Goal: Information Seeking & Learning: Check status

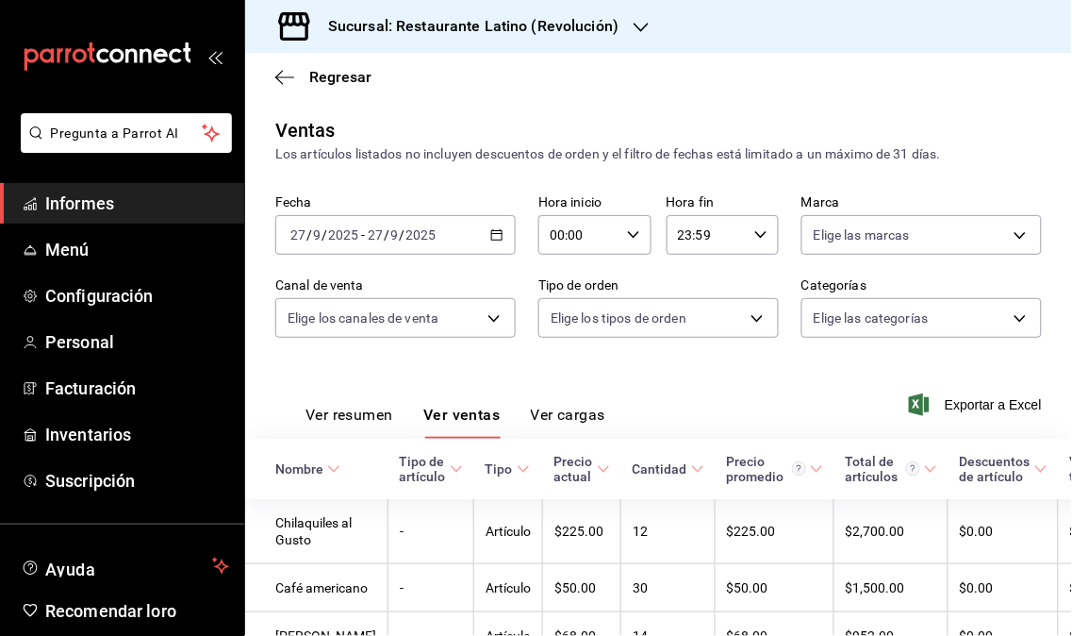
click at [83, 200] on font "Informes" at bounding box center [79, 203] width 69 height 20
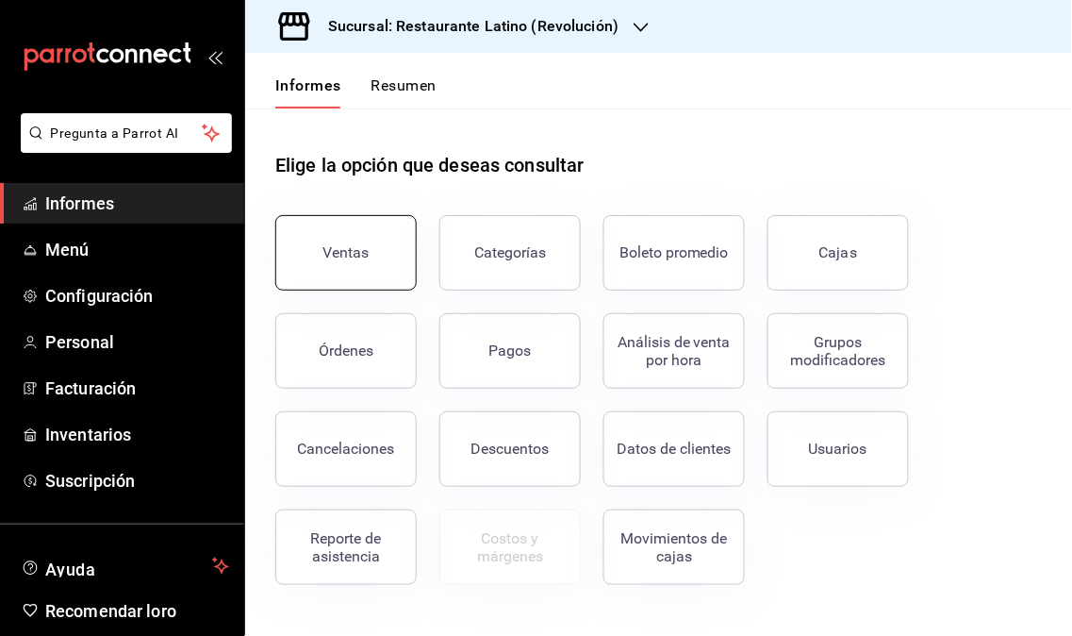
click at [340, 245] on font "Ventas" at bounding box center [347, 252] width 46 height 18
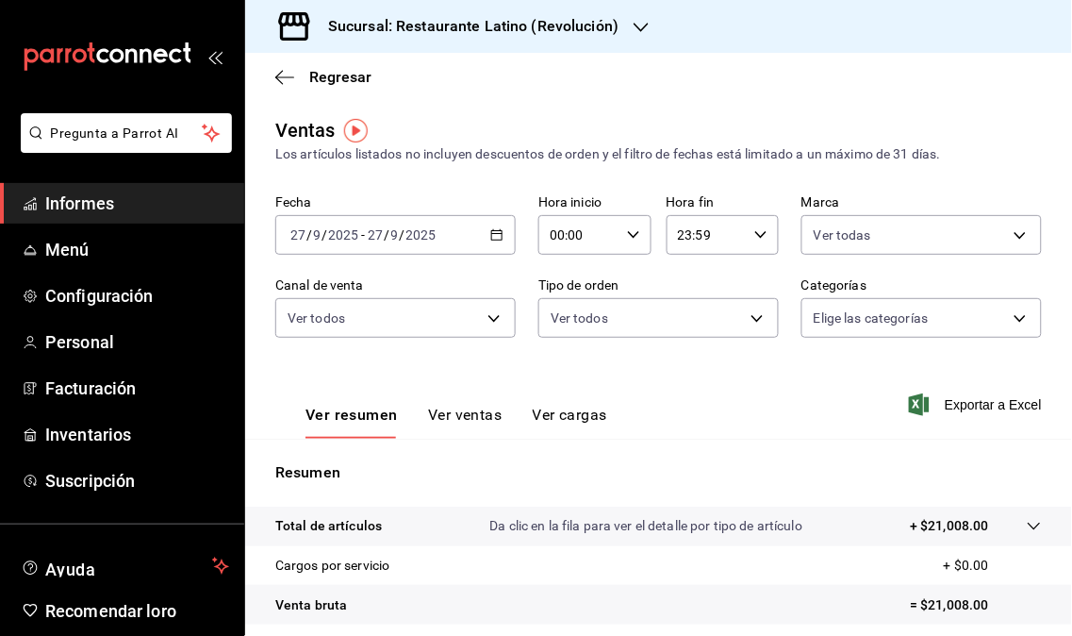
click at [634, 29] on icon "button" at bounding box center [641, 27] width 15 height 15
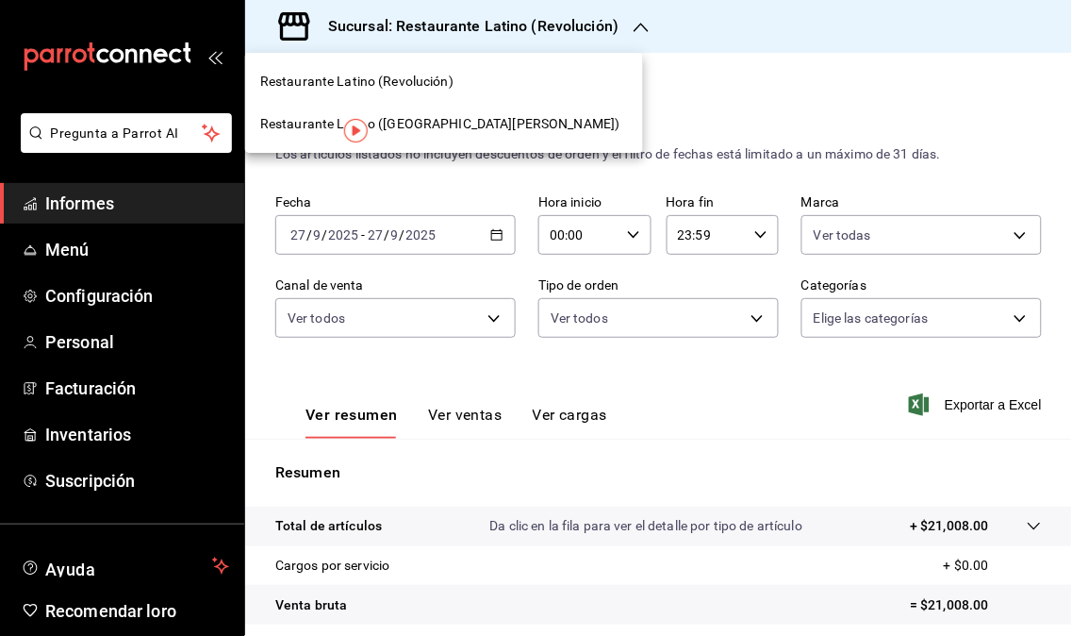
click at [428, 130] on span "Restaurante Latino ([GEOGRAPHIC_DATA][PERSON_NAME])" at bounding box center [440, 124] width 360 height 20
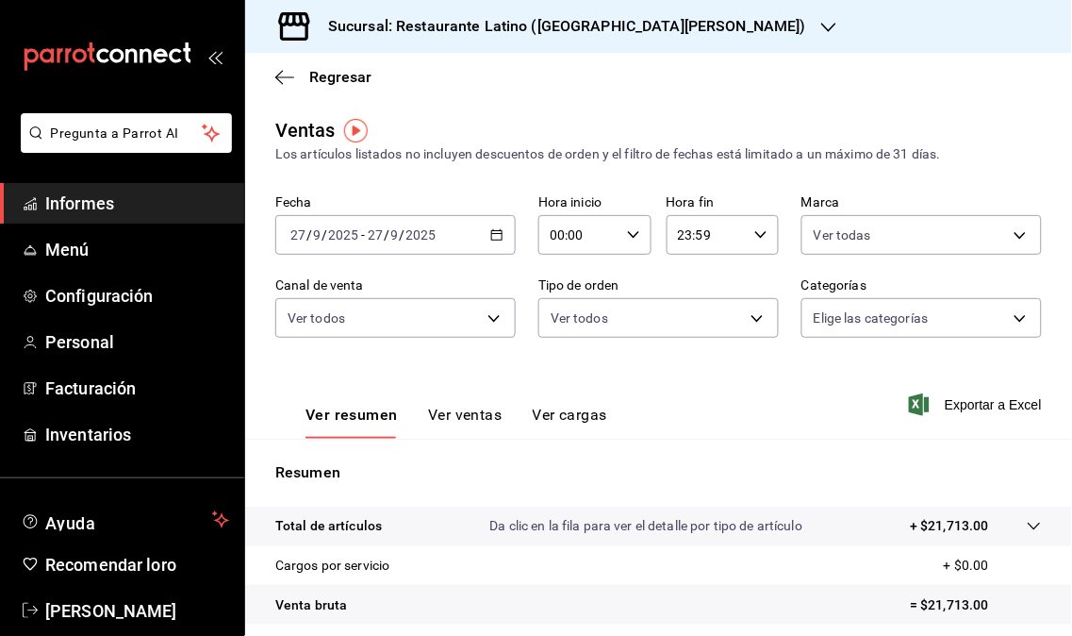
click at [822, 29] on icon "button" at bounding box center [829, 27] width 15 height 15
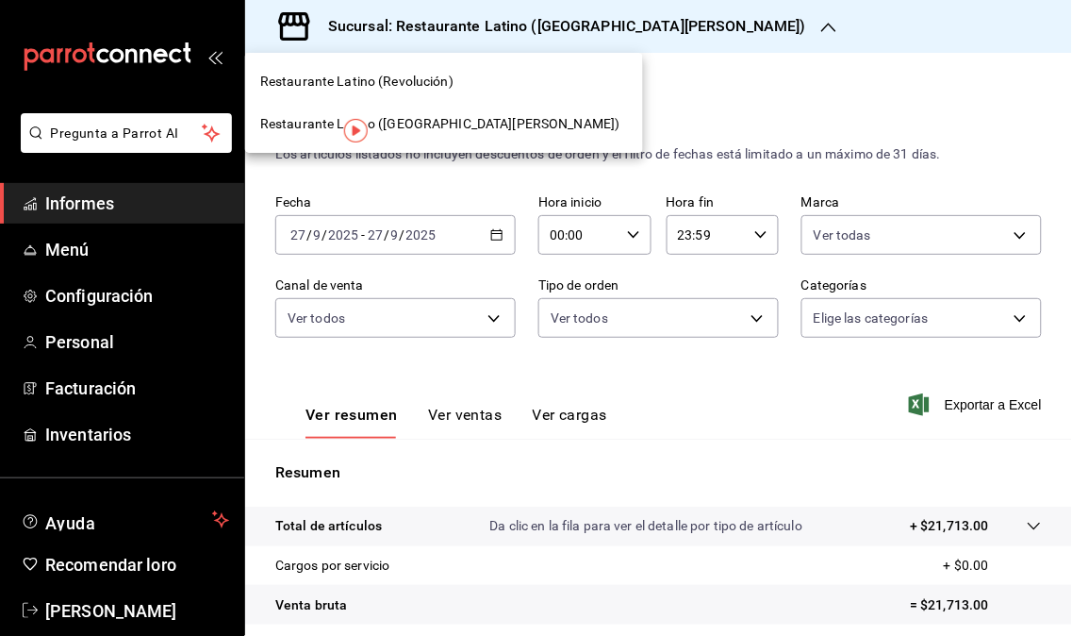
click at [388, 89] on span "Restaurante Latino (Revolución)" at bounding box center [356, 82] width 193 height 20
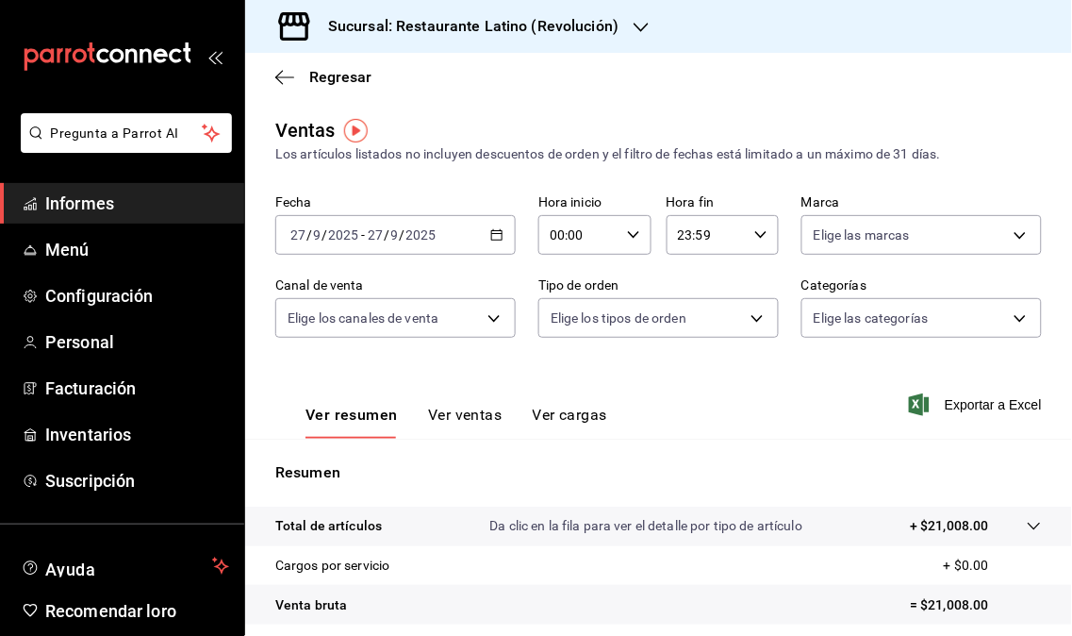
click at [635, 28] on icon "button" at bounding box center [641, 27] width 15 height 15
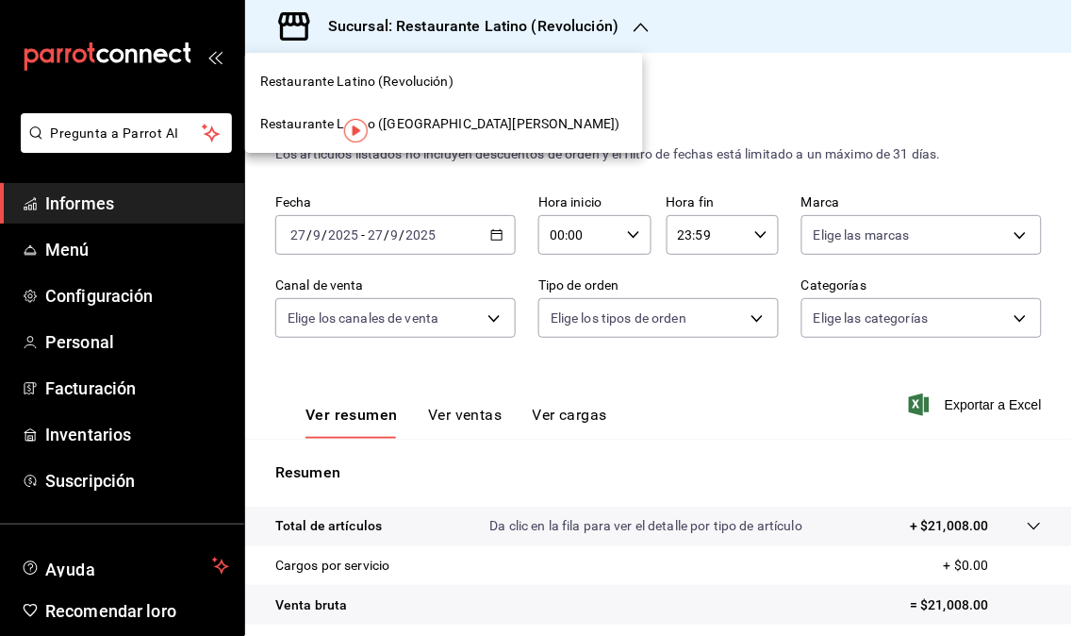
click at [466, 124] on font "Restaurante Latino ([GEOGRAPHIC_DATA][PERSON_NAME])" at bounding box center [440, 123] width 360 height 15
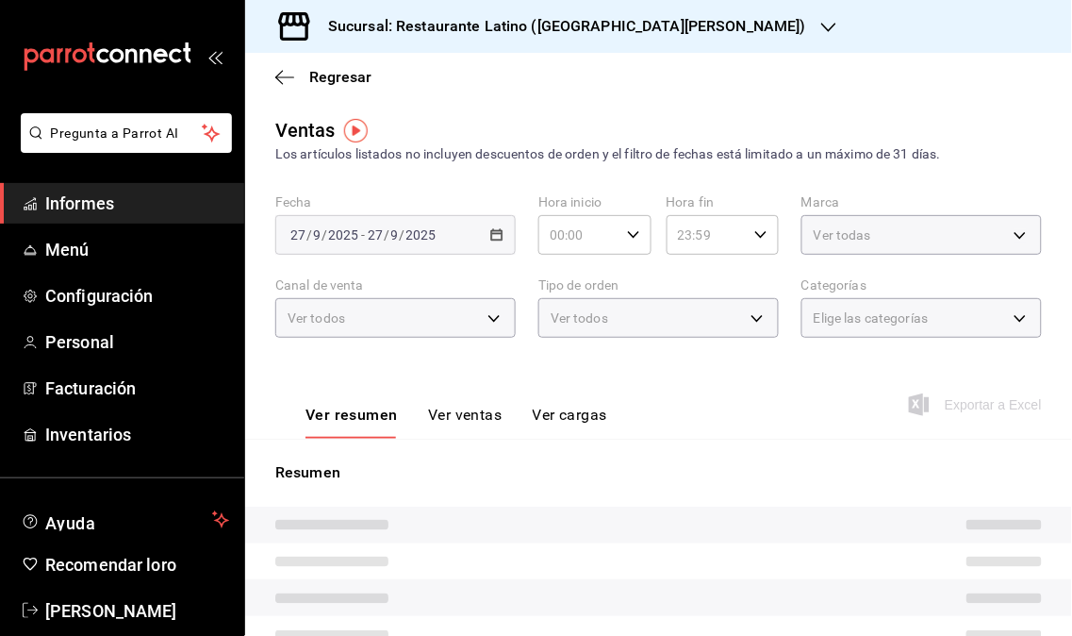
click at [822, 20] on icon "button" at bounding box center [829, 27] width 15 height 15
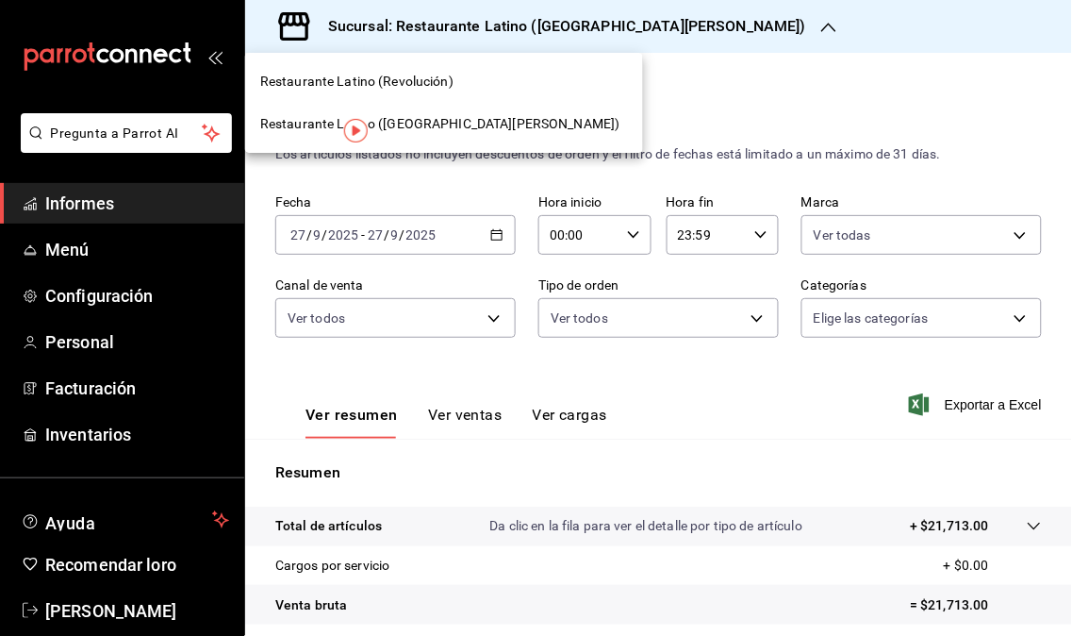
click at [476, 120] on font "Restaurante Latino ([GEOGRAPHIC_DATA][PERSON_NAME])" at bounding box center [440, 123] width 360 height 15
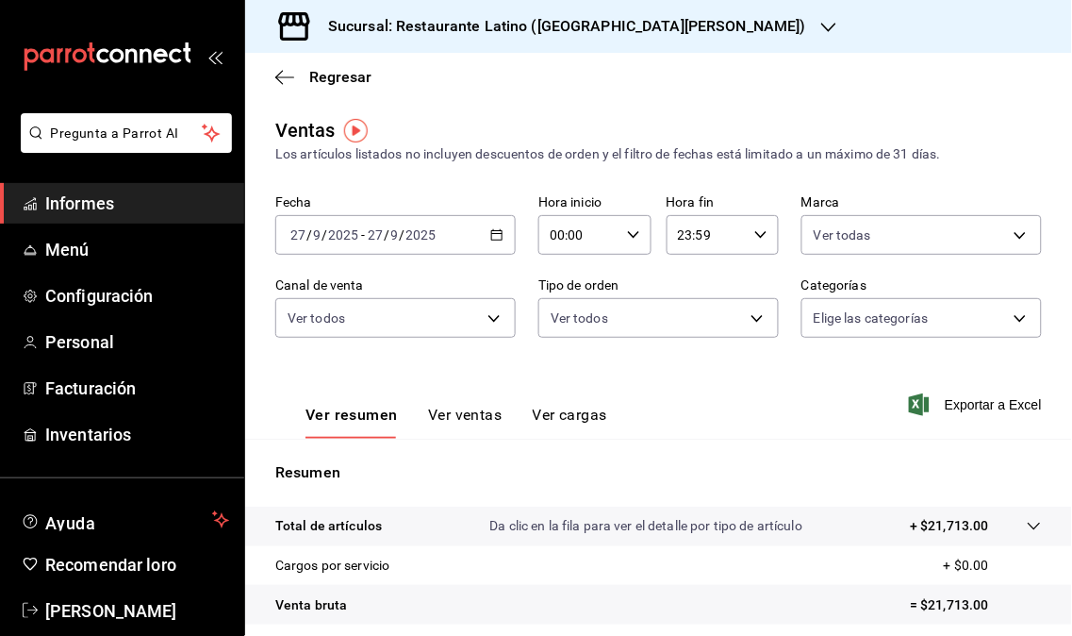
click at [822, 25] on icon "button" at bounding box center [829, 27] width 15 height 15
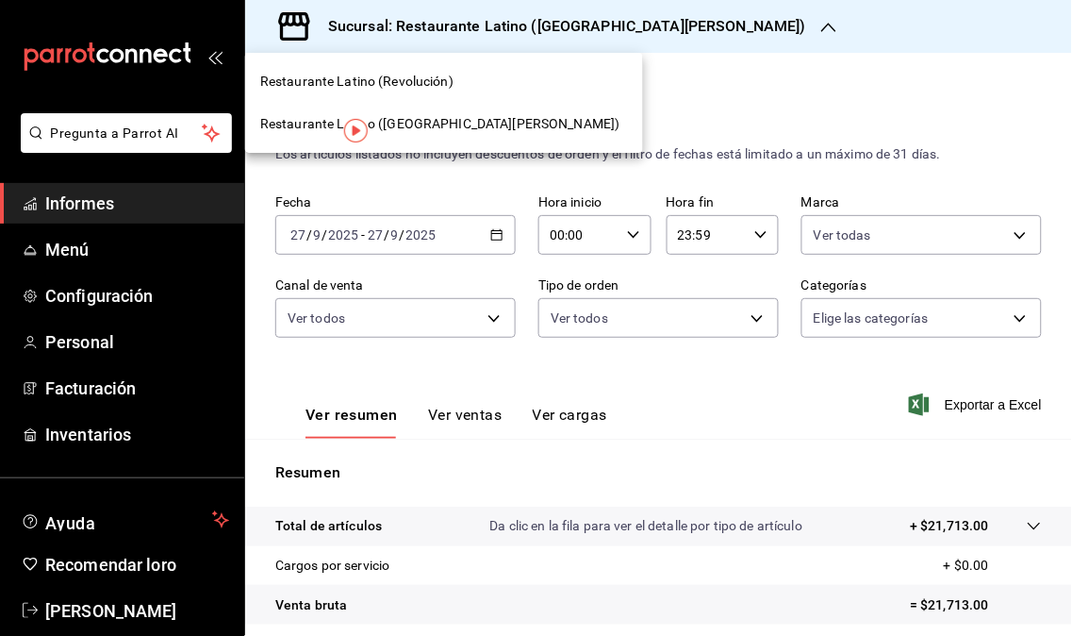
click at [487, 76] on div "Restaurante Latino (Revolución)" at bounding box center [444, 82] width 368 height 20
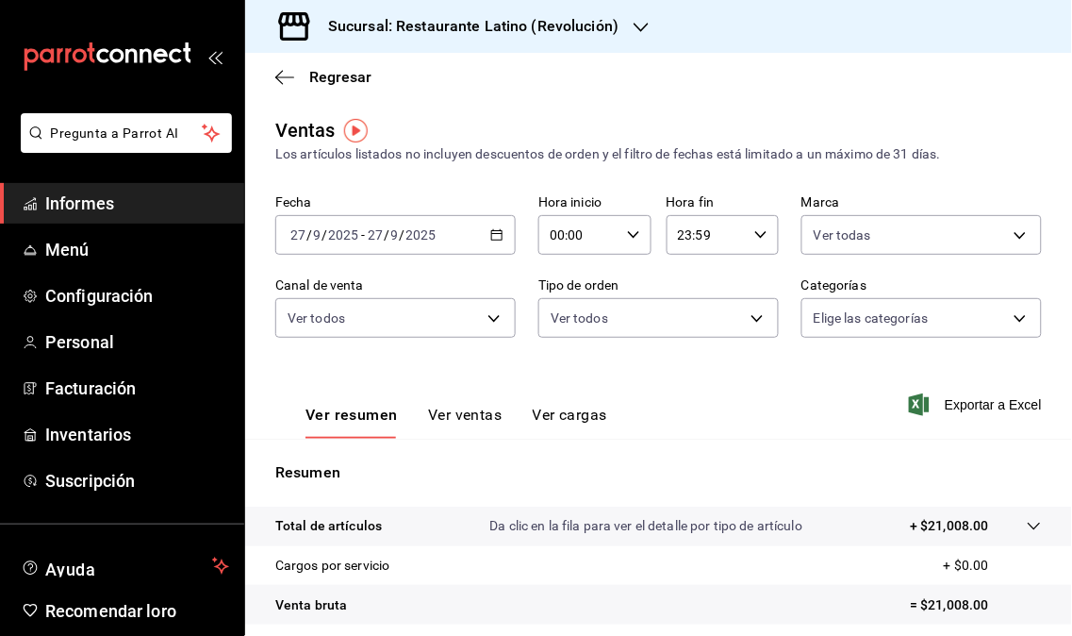
click at [646, 24] on div "Sucursal: Restaurante Latino (Revolución)" at bounding box center [458, 26] width 396 height 53
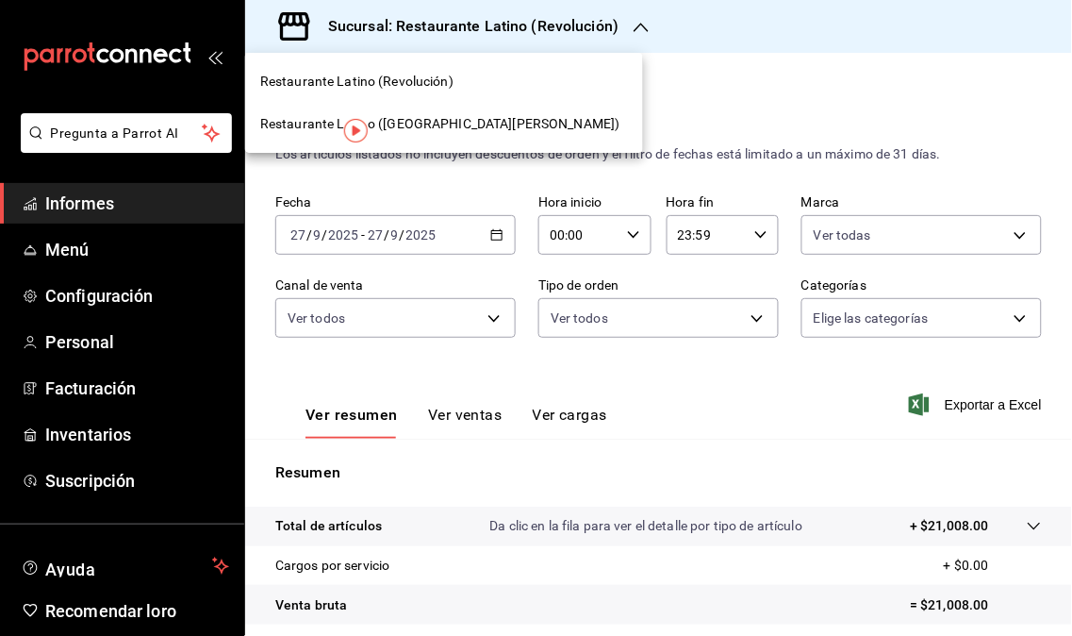
click at [481, 130] on span "Restaurante Latino ([GEOGRAPHIC_DATA][PERSON_NAME])" at bounding box center [440, 124] width 360 height 20
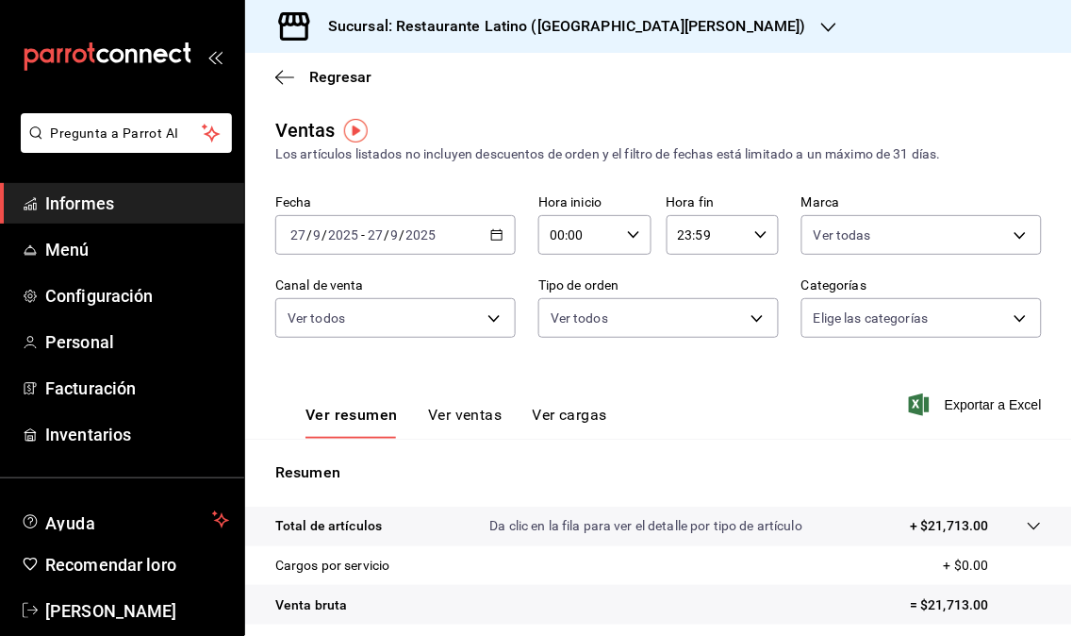
click at [822, 32] on icon "button" at bounding box center [829, 27] width 15 height 15
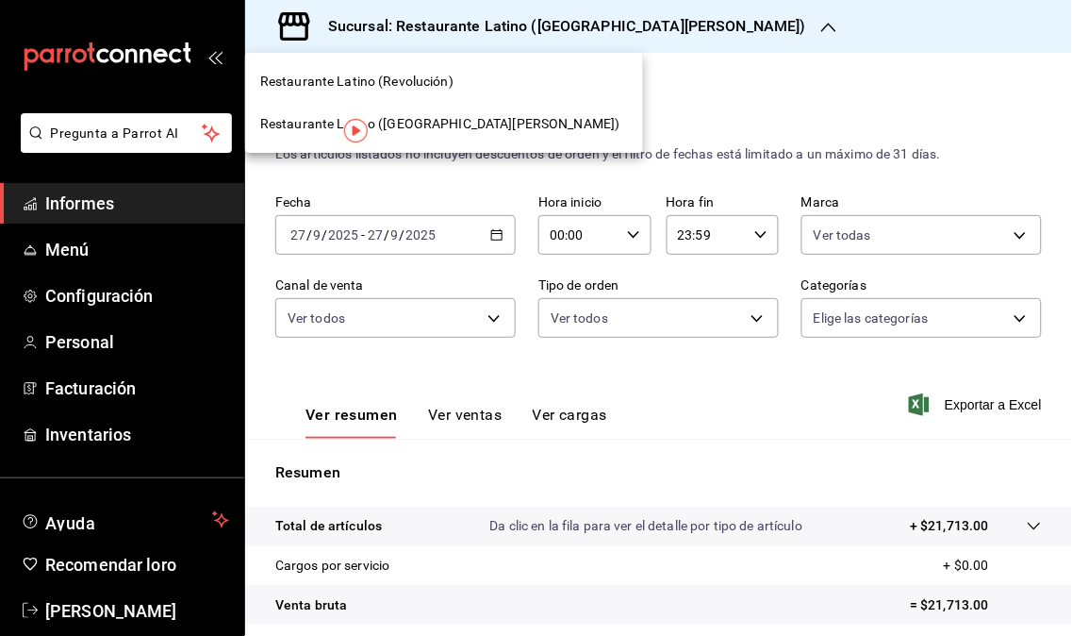
click at [473, 74] on div "Restaurante Latino (Revolución)" at bounding box center [444, 82] width 368 height 20
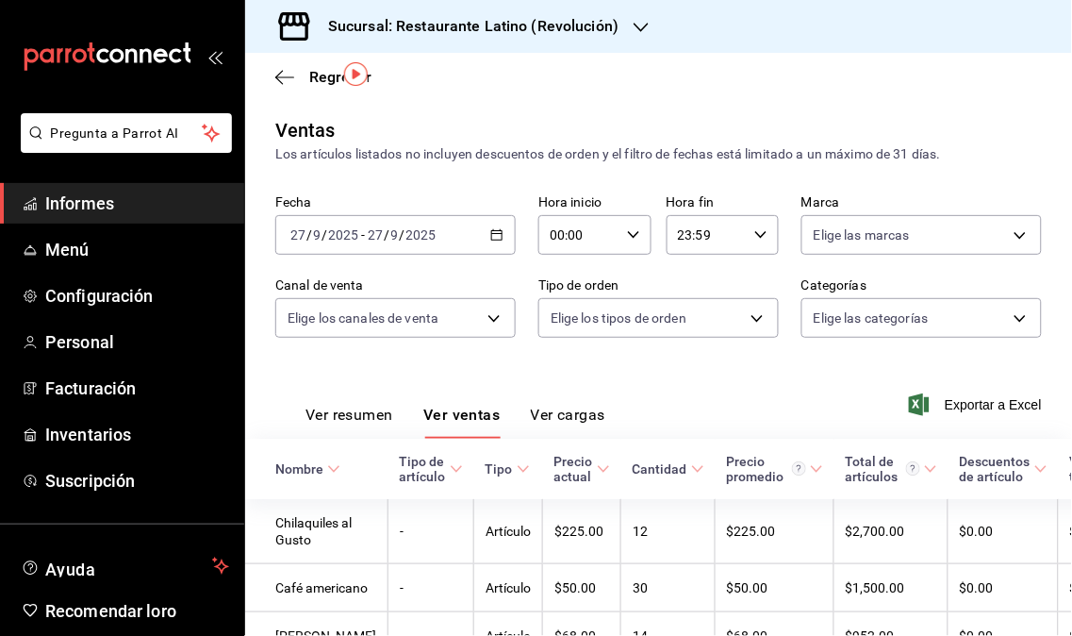
scroll to position [105, 0]
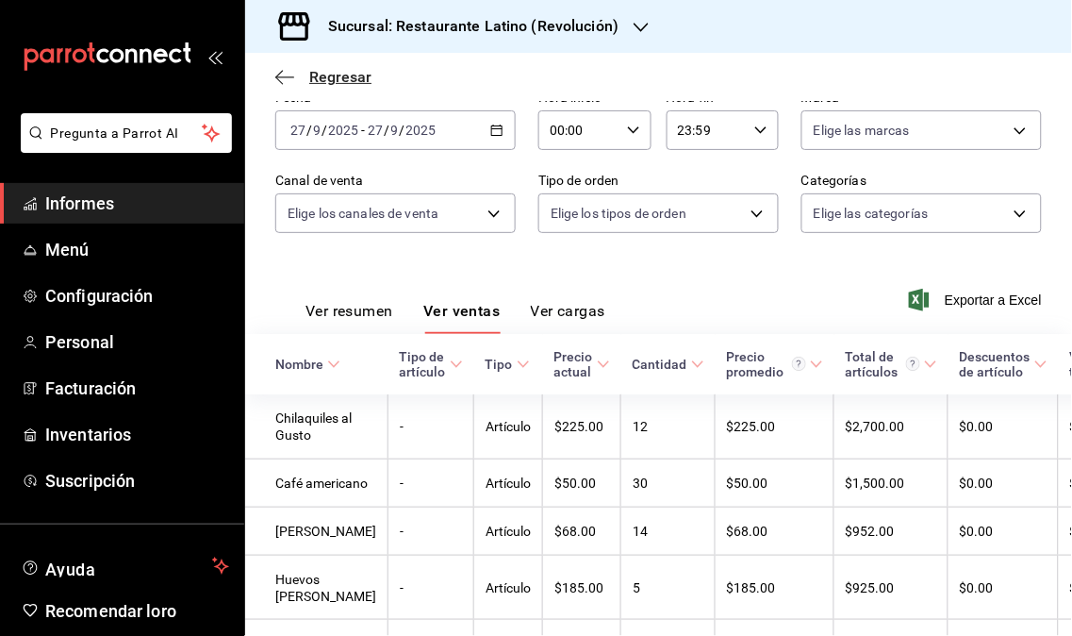
click at [306, 72] on span "Regresar" at bounding box center [323, 77] width 96 height 18
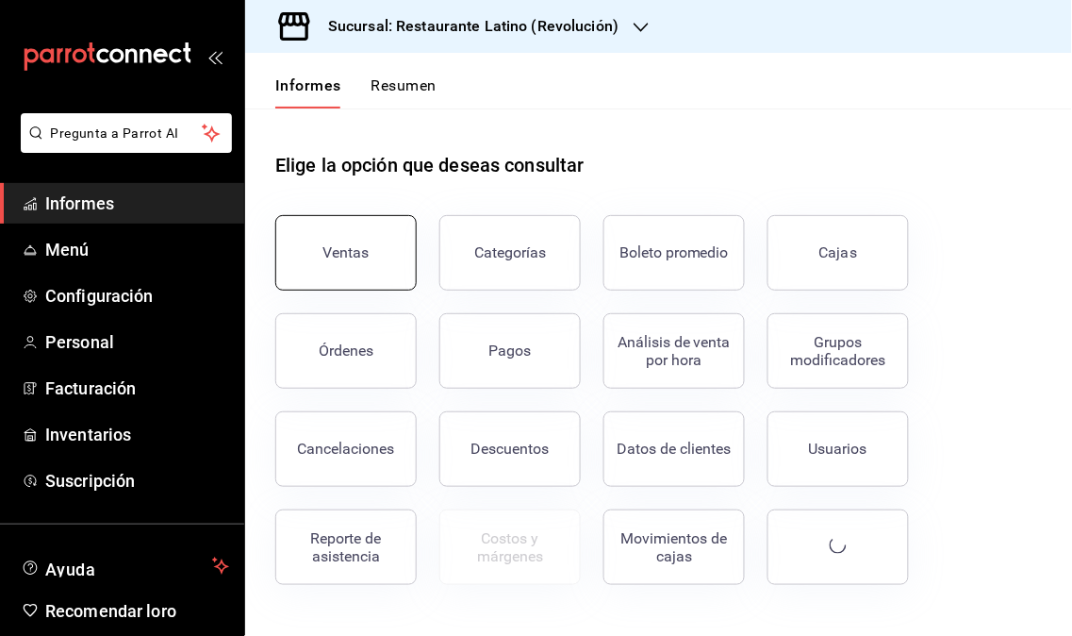
click at [296, 243] on button "Ventas" at bounding box center [345, 252] width 141 height 75
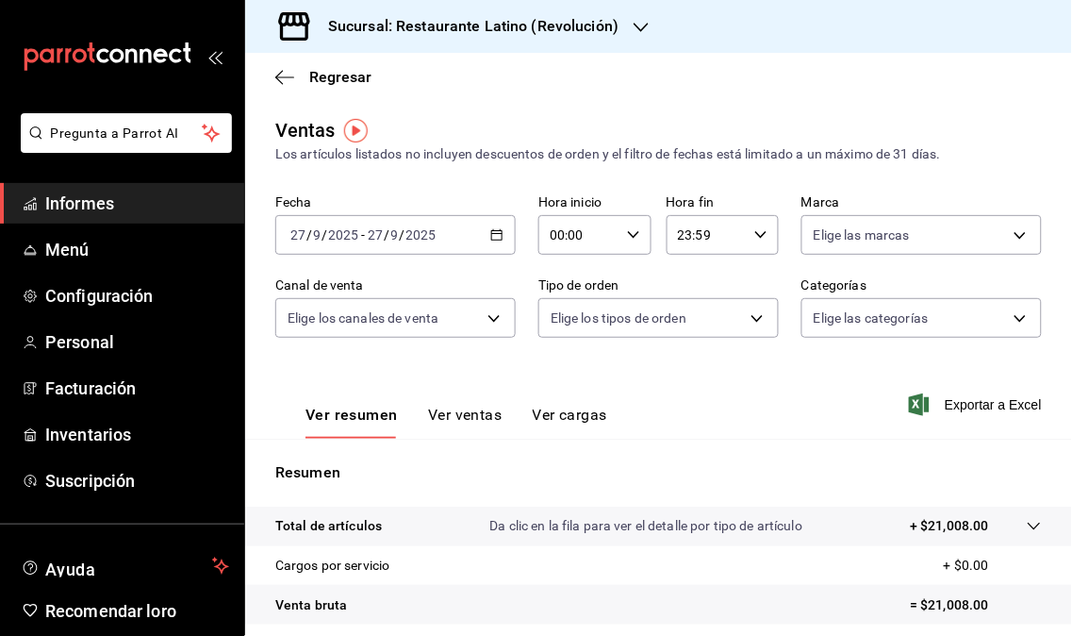
click at [646, 26] on div "Sucursal: Restaurante Latino (Revolución)" at bounding box center [458, 26] width 396 height 53
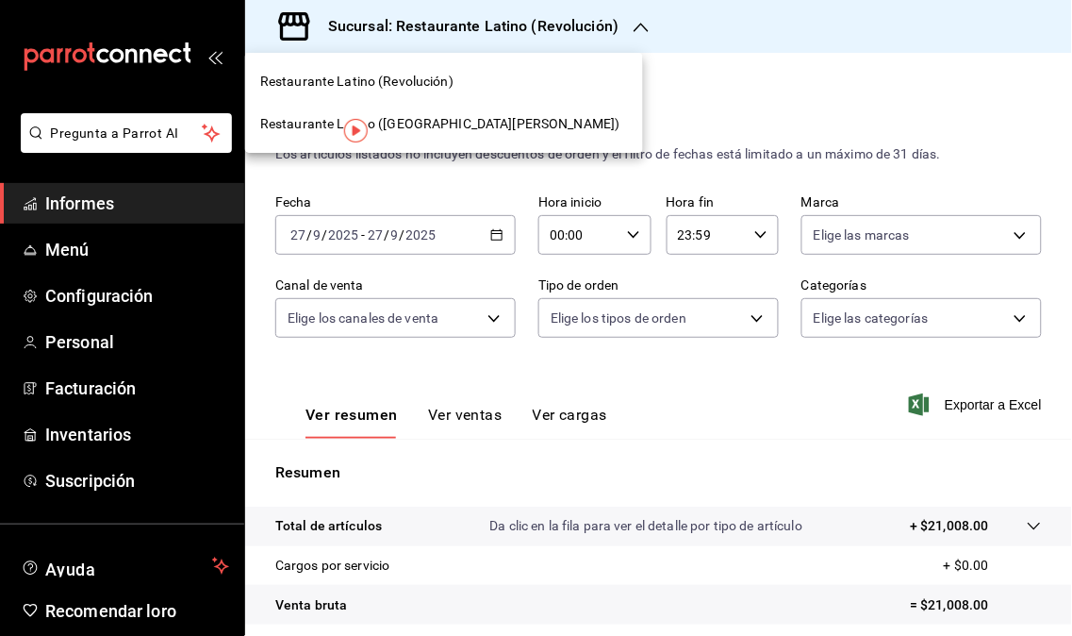
click at [472, 132] on span "Restaurante Latino ([GEOGRAPHIC_DATA][PERSON_NAME])" at bounding box center [440, 124] width 360 height 20
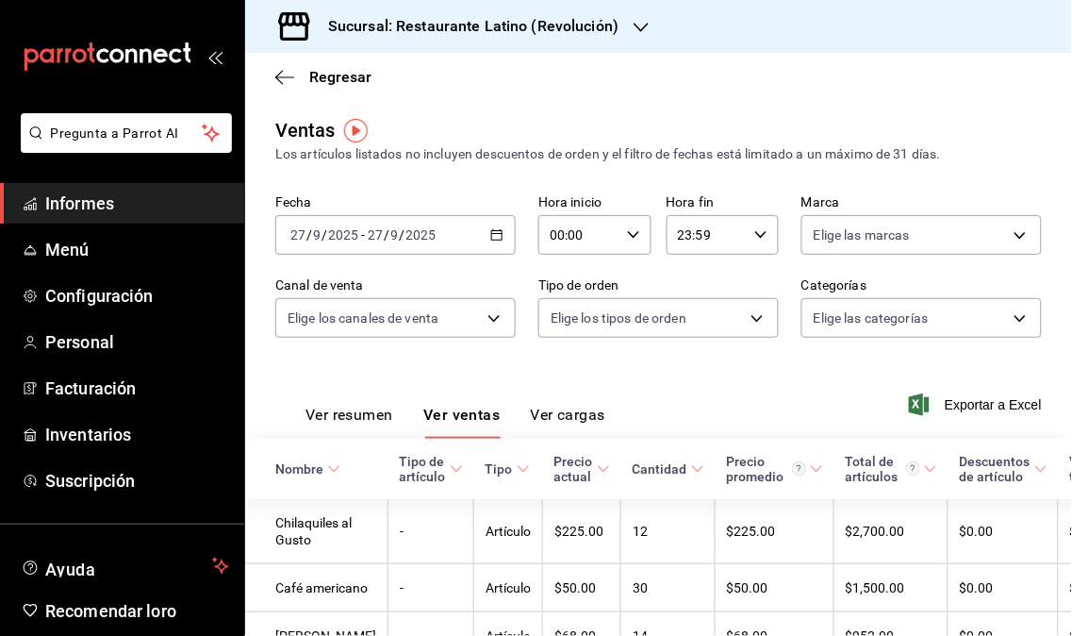
click at [649, 25] on div "Sucursal: Restaurante Latino (Revolución)" at bounding box center [458, 26] width 396 height 53
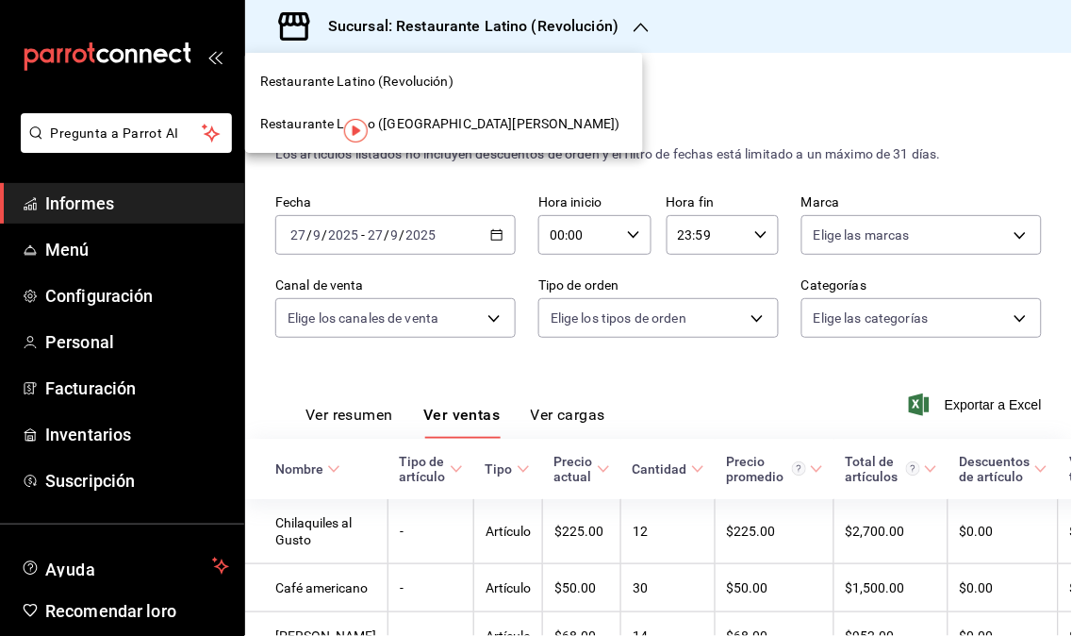
click at [455, 116] on font "Restaurante Latino ([GEOGRAPHIC_DATA][PERSON_NAME])" at bounding box center [440, 123] width 360 height 15
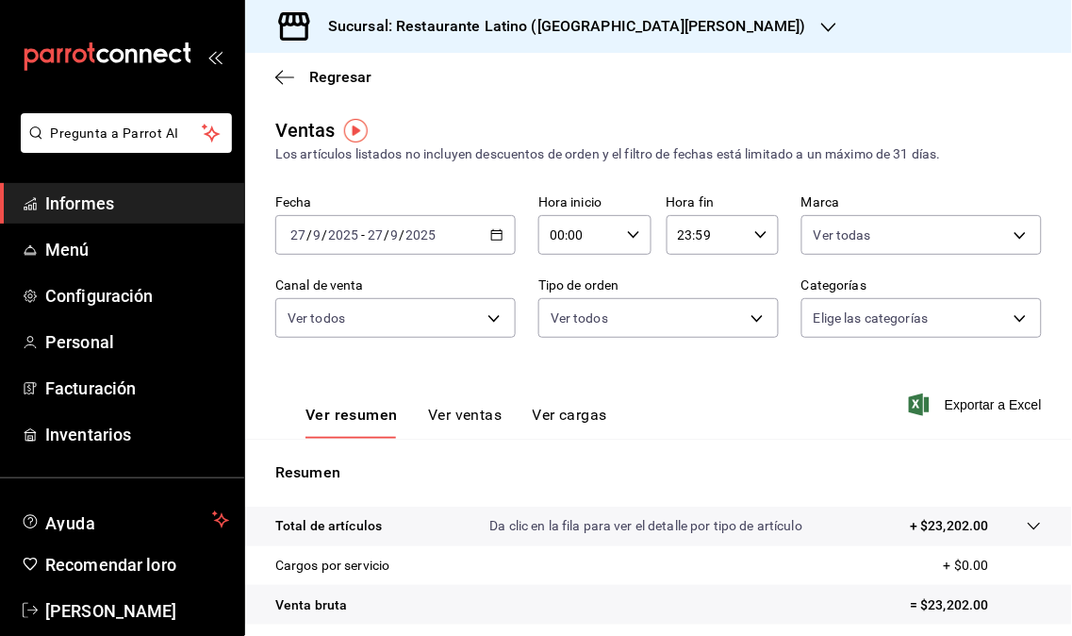
click at [822, 26] on icon "button" at bounding box center [829, 27] width 15 height 15
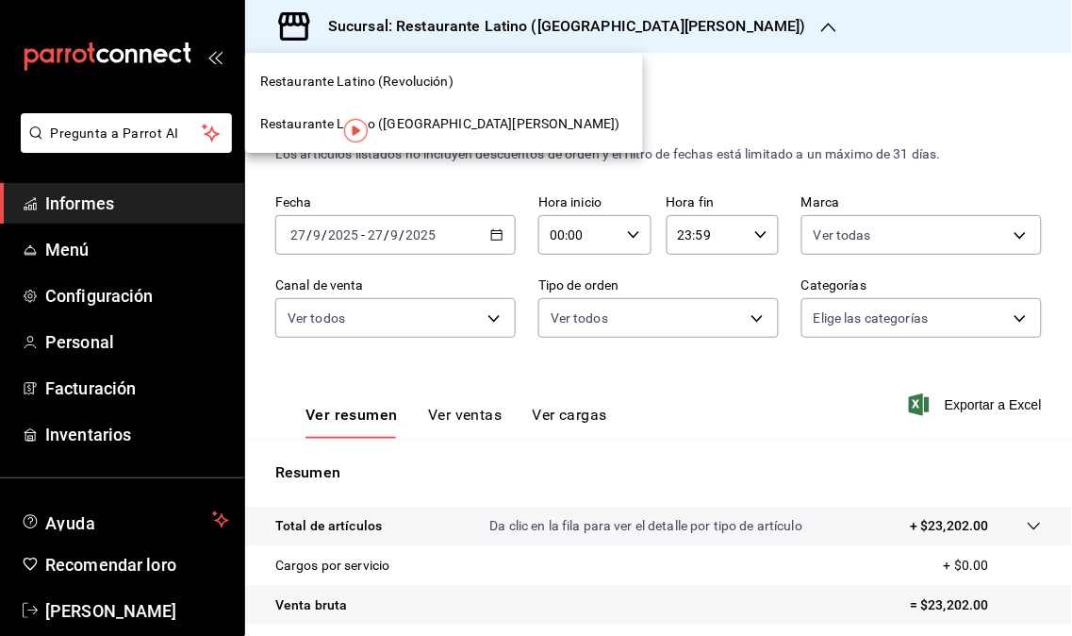
click at [497, 80] on div "Restaurante Latino (Revolución)" at bounding box center [444, 82] width 368 height 20
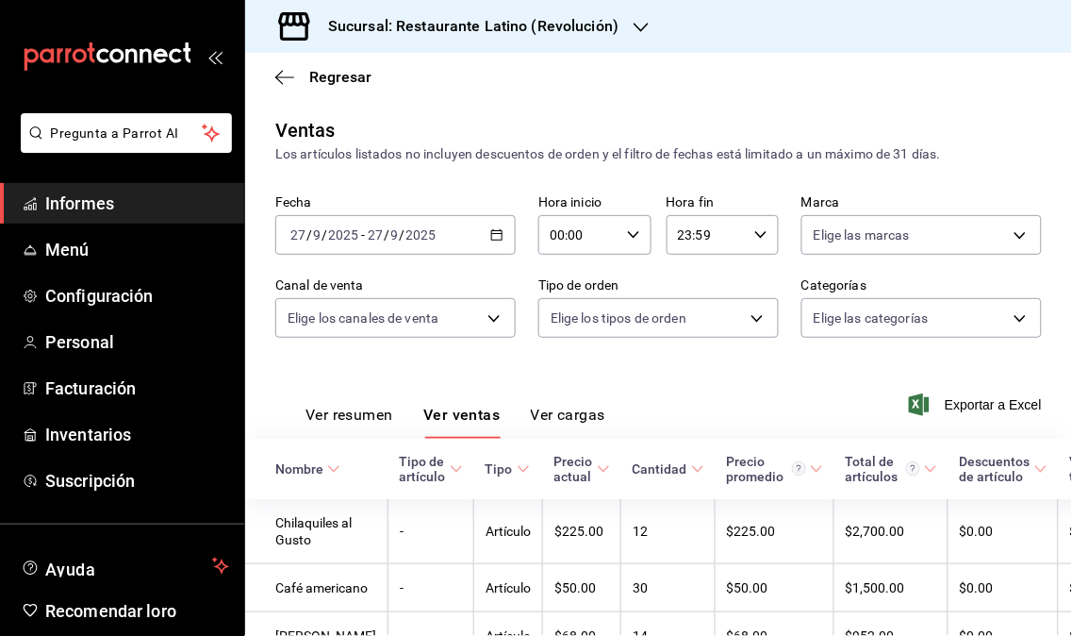
drag, startPoint x: 64, startPoint y: 180, endPoint x: 87, endPoint y: 210, distance: 37.7
click at [66, 180] on li "Pregunta a Parrot AI" at bounding box center [122, 148] width 229 height 70
click at [77, 209] on font "Informes" at bounding box center [79, 203] width 69 height 20
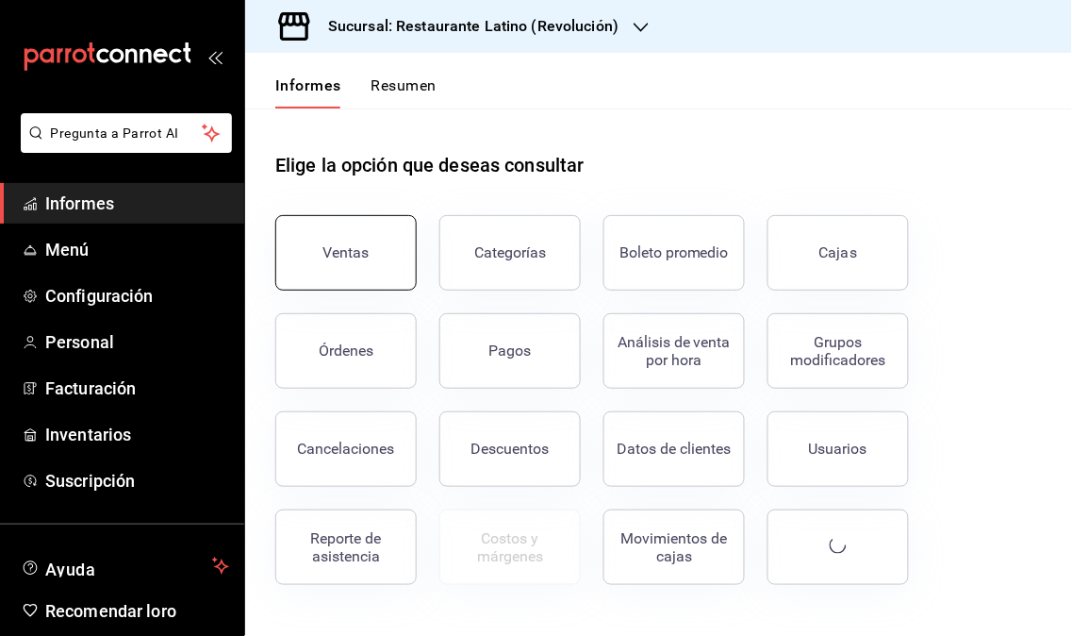
click at [371, 239] on button "Ventas" at bounding box center [345, 252] width 141 height 75
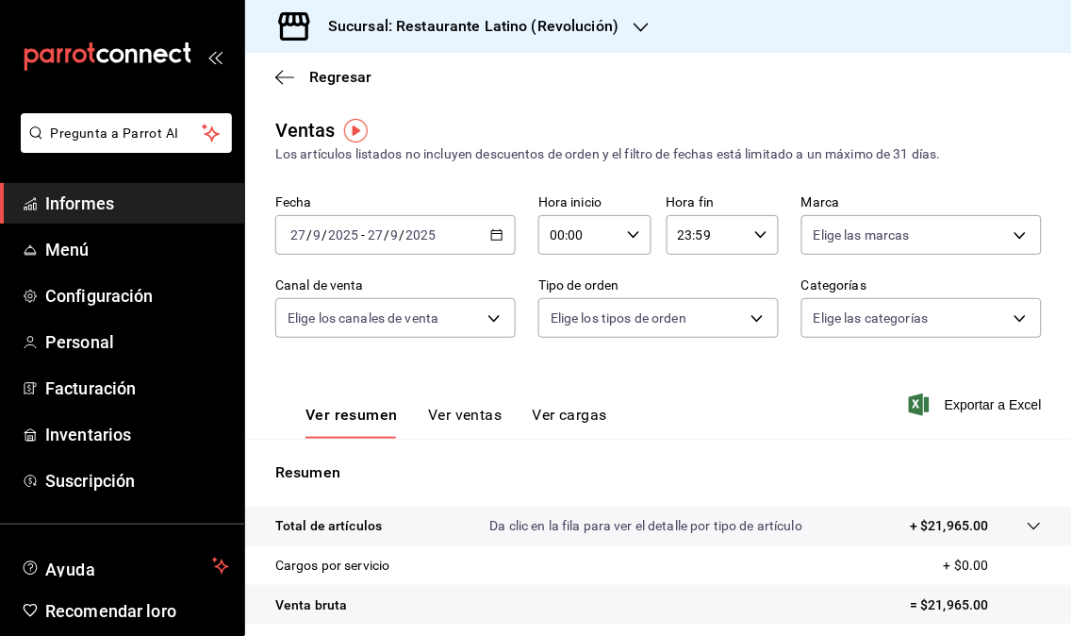
click at [637, 31] on icon "button" at bounding box center [641, 27] width 15 height 15
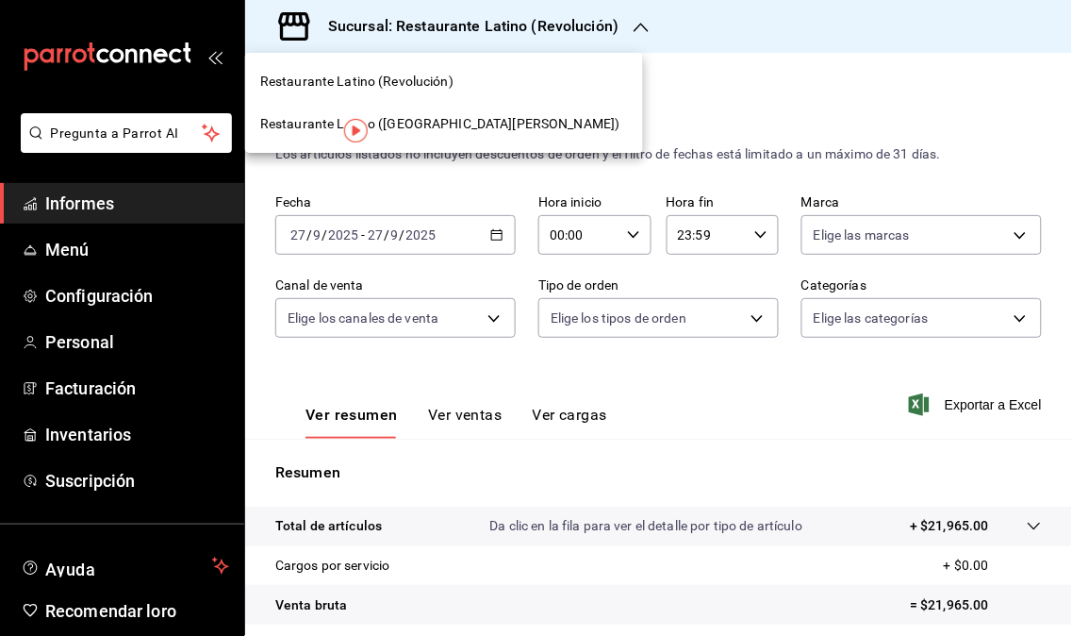
click at [434, 136] on div "Restaurante Latino ([GEOGRAPHIC_DATA][PERSON_NAME])" at bounding box center [444, 124] width 398 height 42
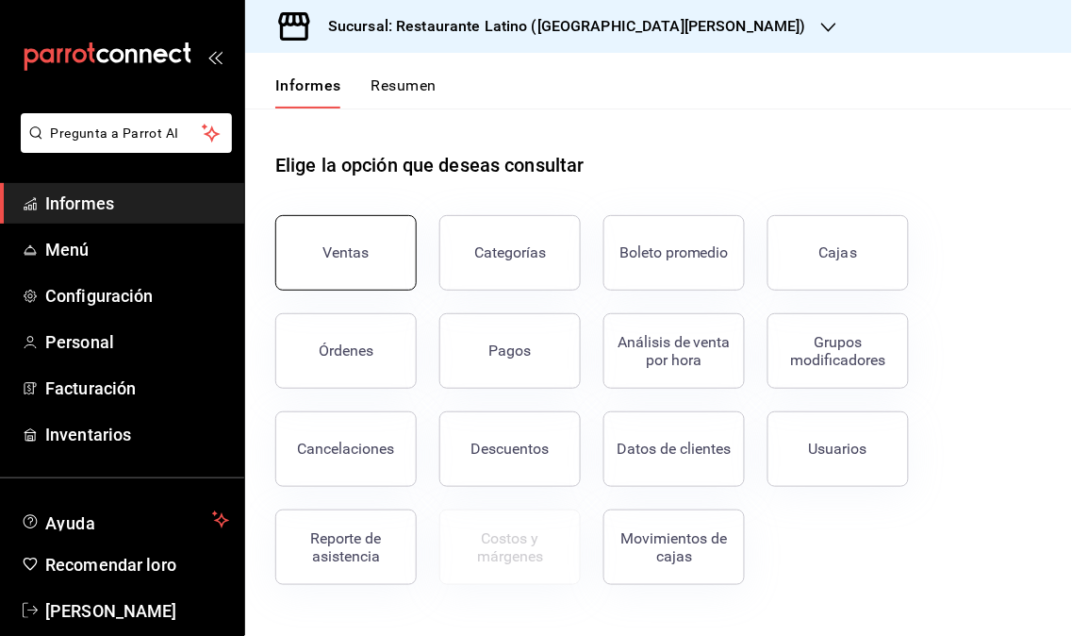
click at [360, 278] on button "Ventas" at bounding box center [345, 252] width 141 height 75
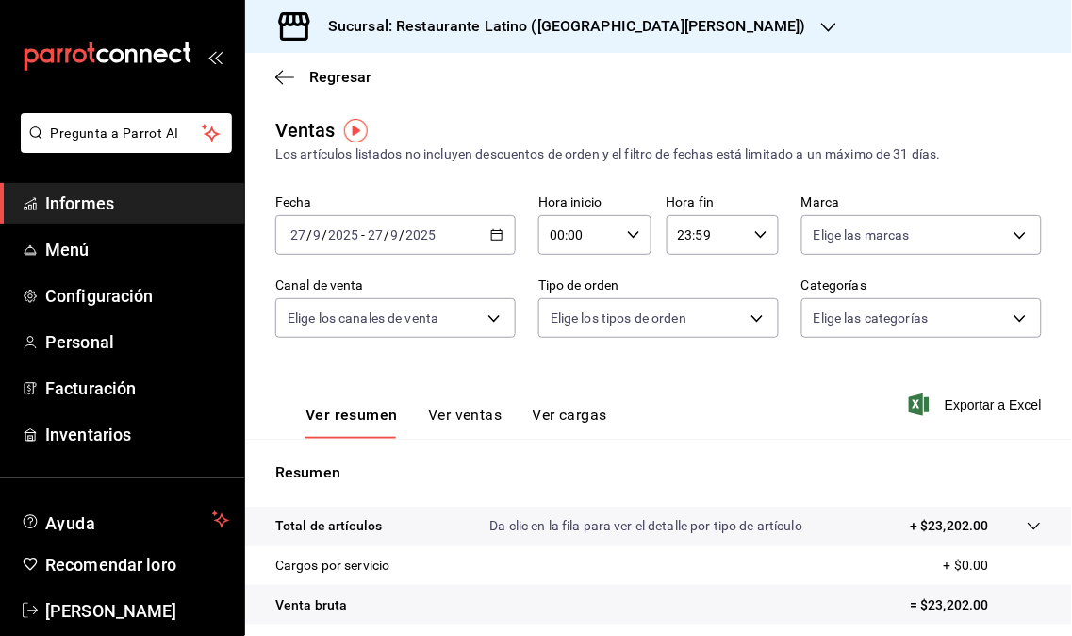
click at [822, 23] on icon "button" at bounding box center [829, 27] width 15 height 9
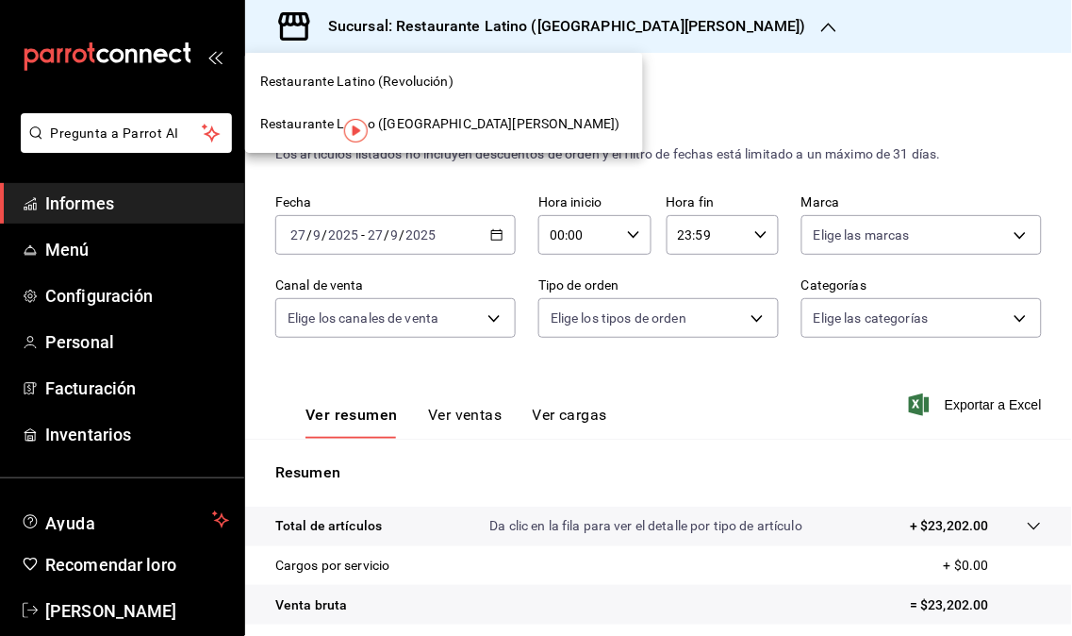
click at [430, 130] on span "Restaurante Latino ([GEOGRAPHIC_DATA][PERSON_NAME])" at bounding box center [440, 124] width 360 height 20
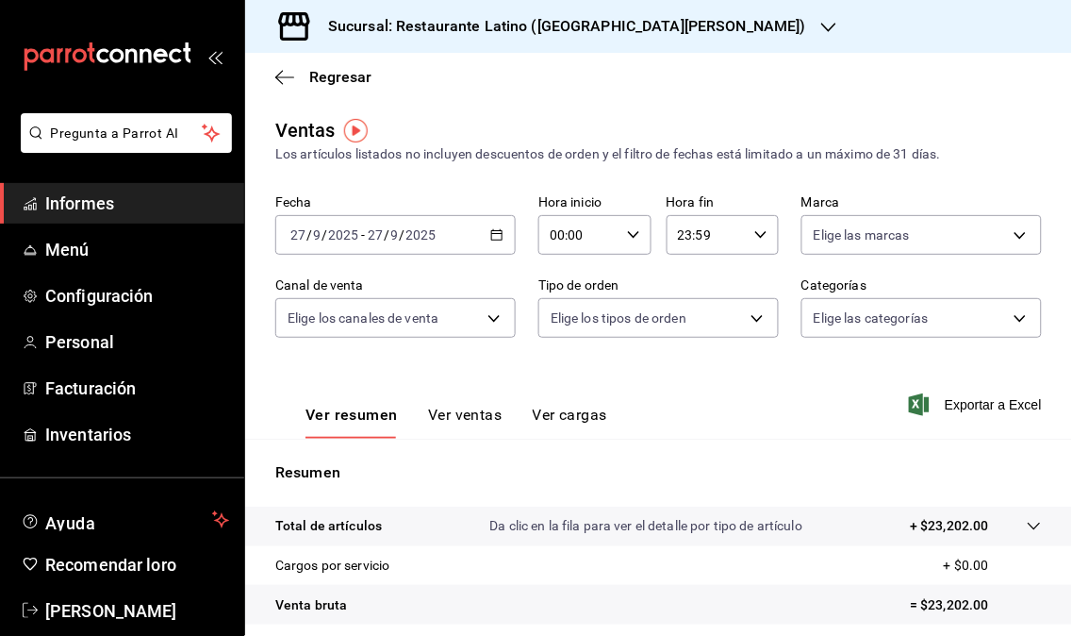
click at [642, 31] on font "Sucursal: Restaurante Latino ([GEOGRAPHIC_DATA][PERSON_NAME])" at bounding box center [567, 26] width 478 height 18
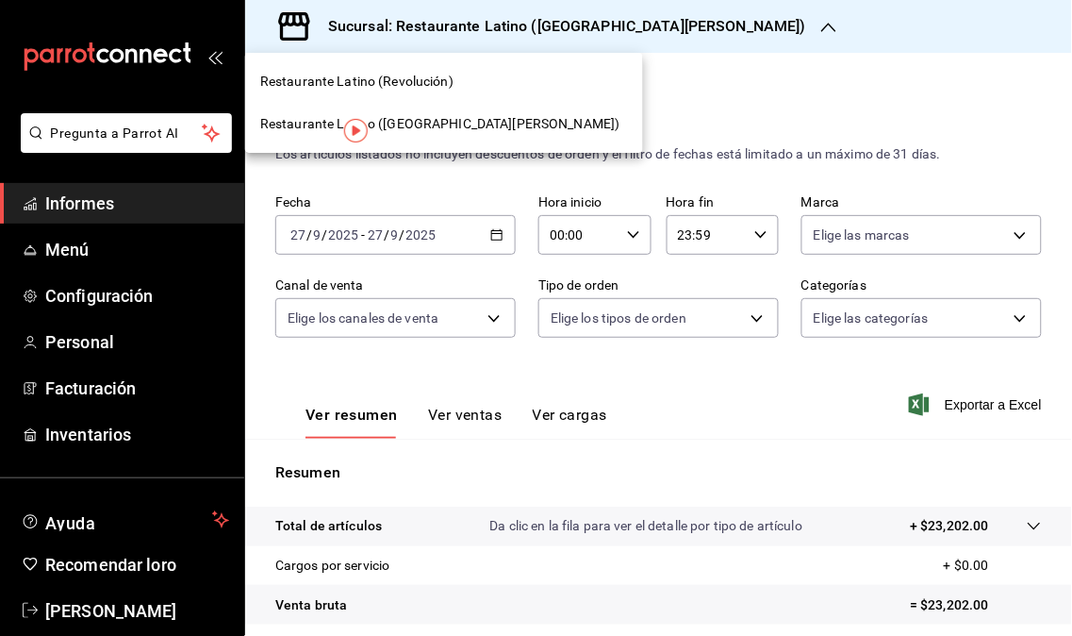
click at [393, 78] on font "Restaurante Latino (Revolución)" at bounding box center [356, 81] width 193 height 15
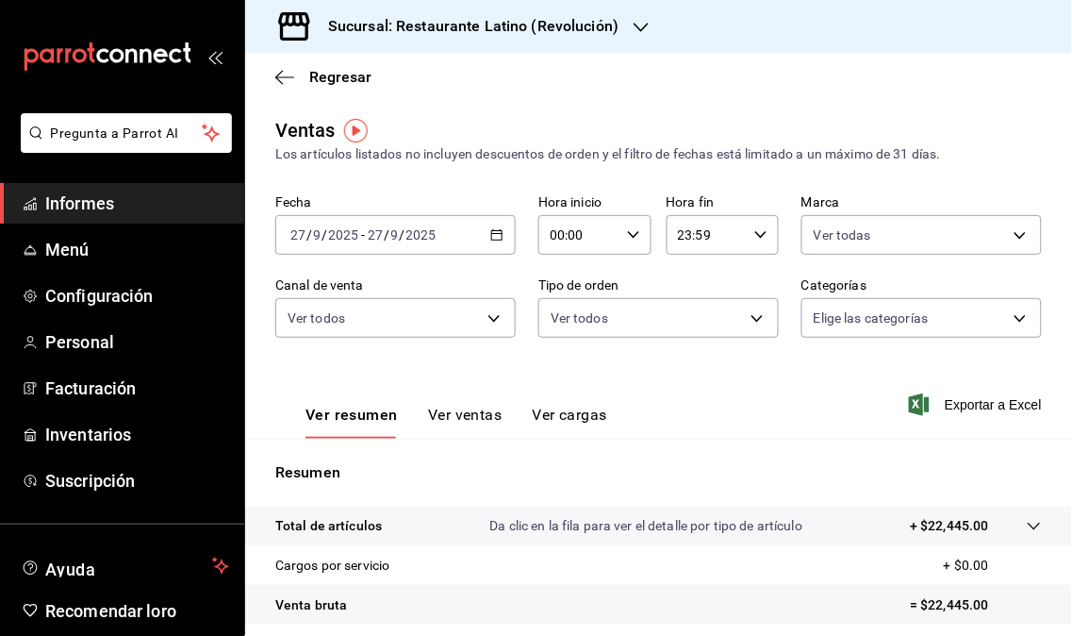
click at [602, 33] on font "Sucursal: Restaurante Latino (Revolución)" at bounding box center [473, 26] width 291 height 18
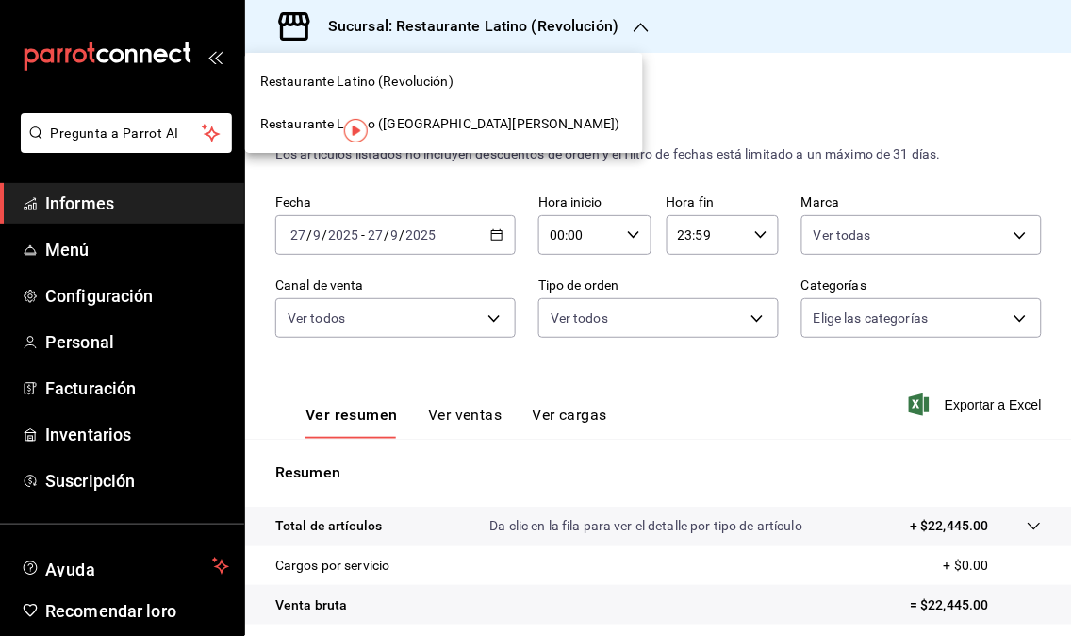
click at [449, 117] on font "Restaurante Latino ([GEOGRAPHIC_DATA][PERSON_NAME])" at bounding box center [440, 123] width 360 height 15
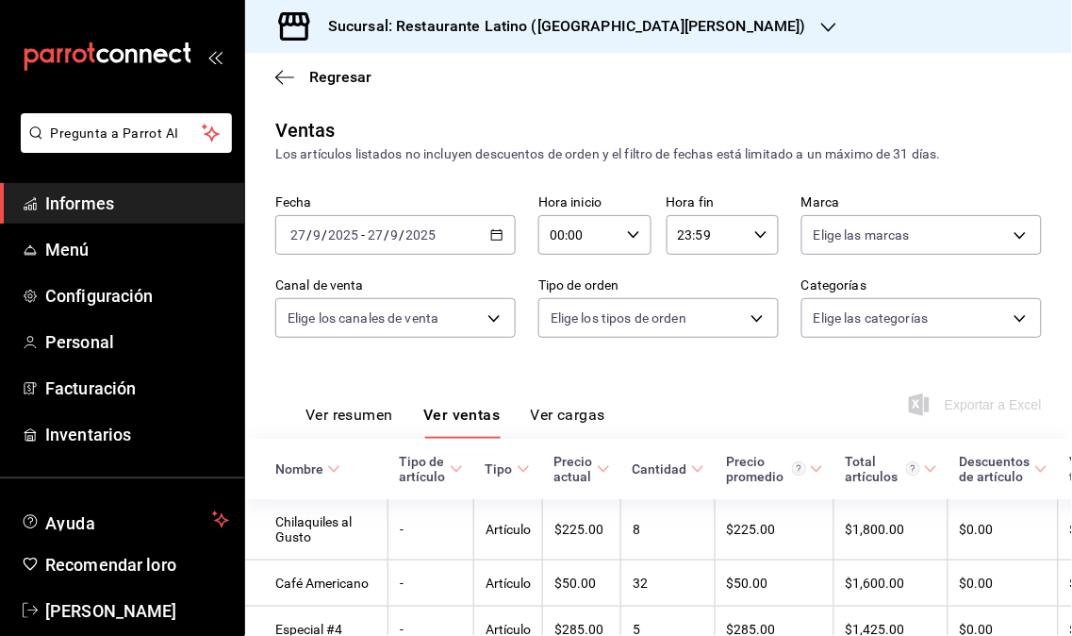
click at [157, 199] on span "Informes" at bounding box center [137, 203] width 184 height 25
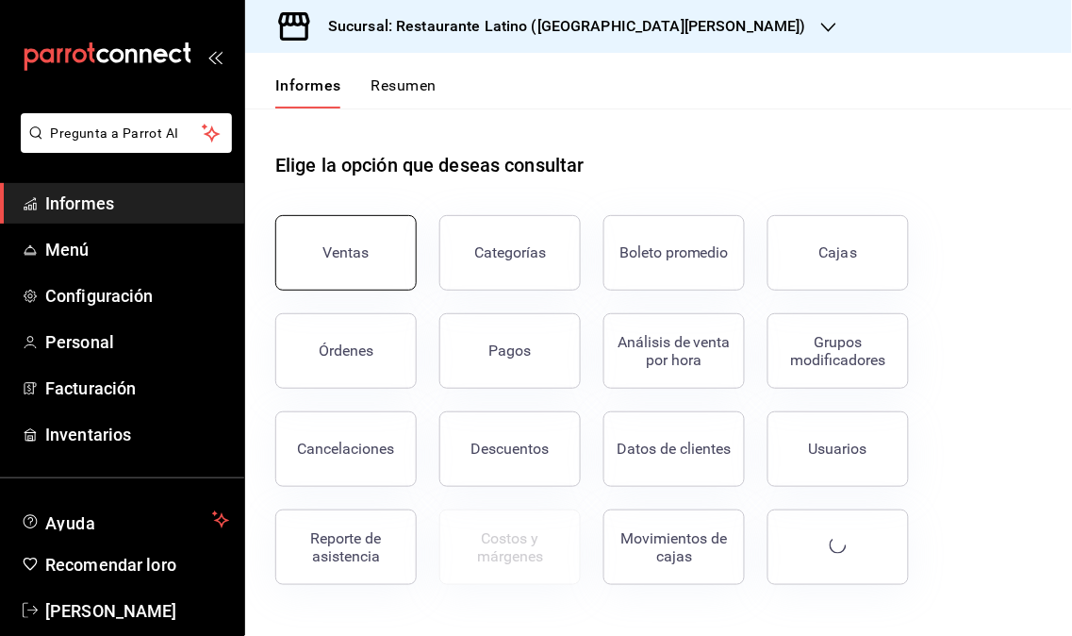
click at [374, 255] on button "Ventas" at bounding box center [345, 252] width 141 height 75
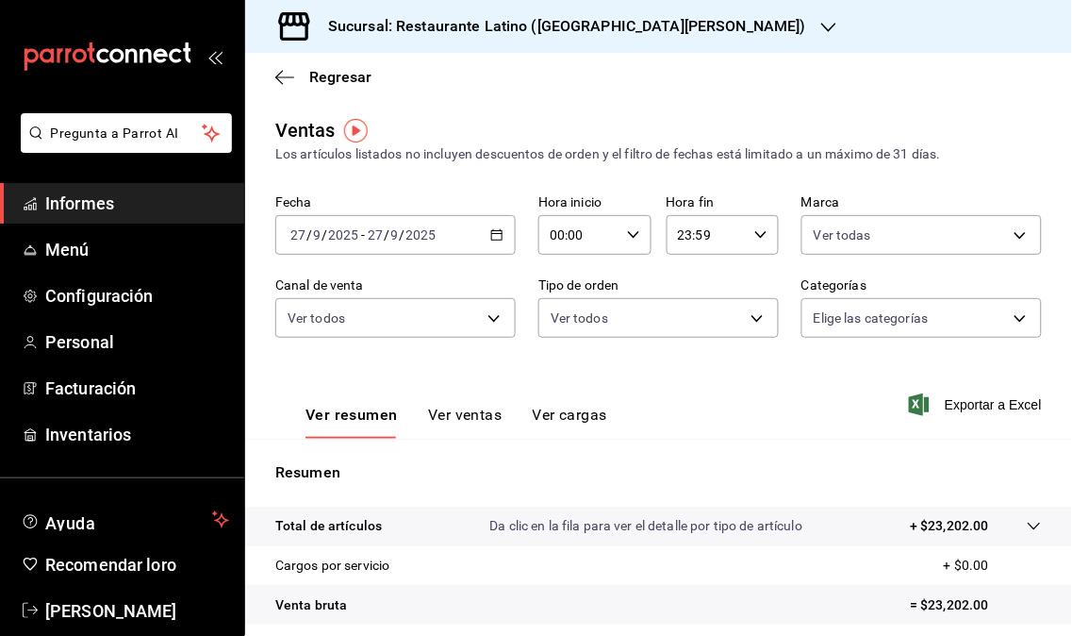
click at [822, 29] on icon "button" at bounding box center [829, 27] width 15 height 15
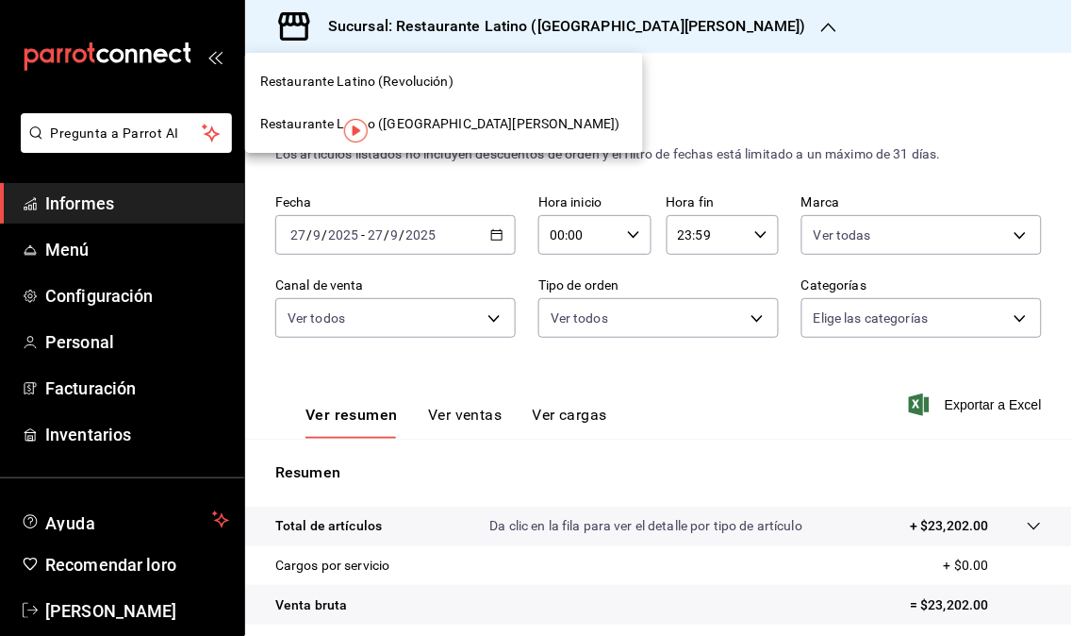
click at [419, 90] on span "Restaurante Latino (Revolución)" at bounding box center [356, 82] width 193 height 20
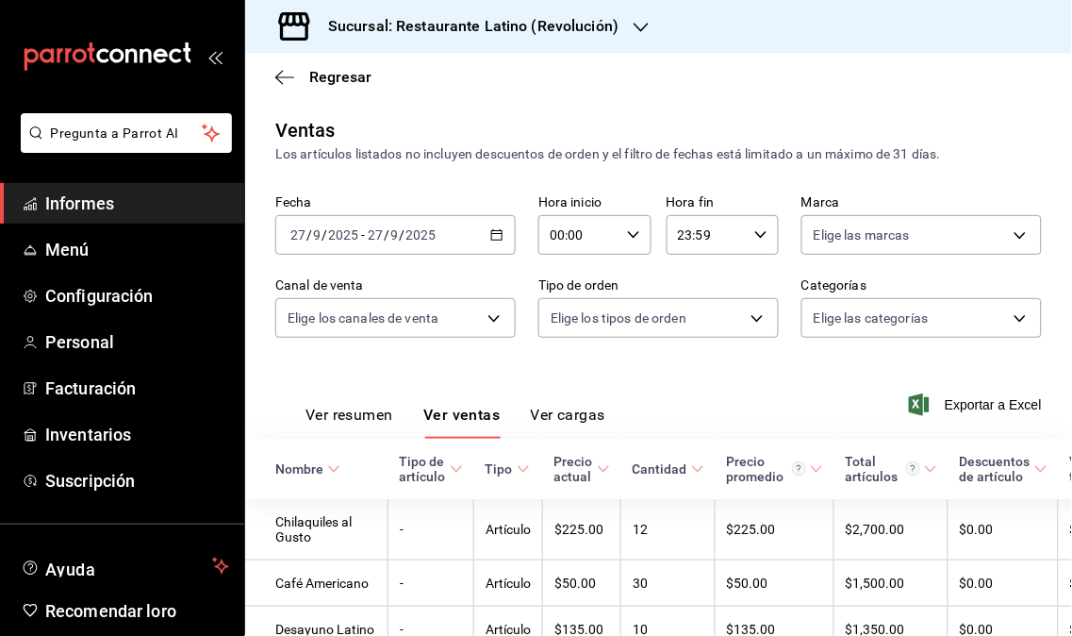
click at [98, 193] on font "Informes" at bounding box center [79, 203] width 69 height 20
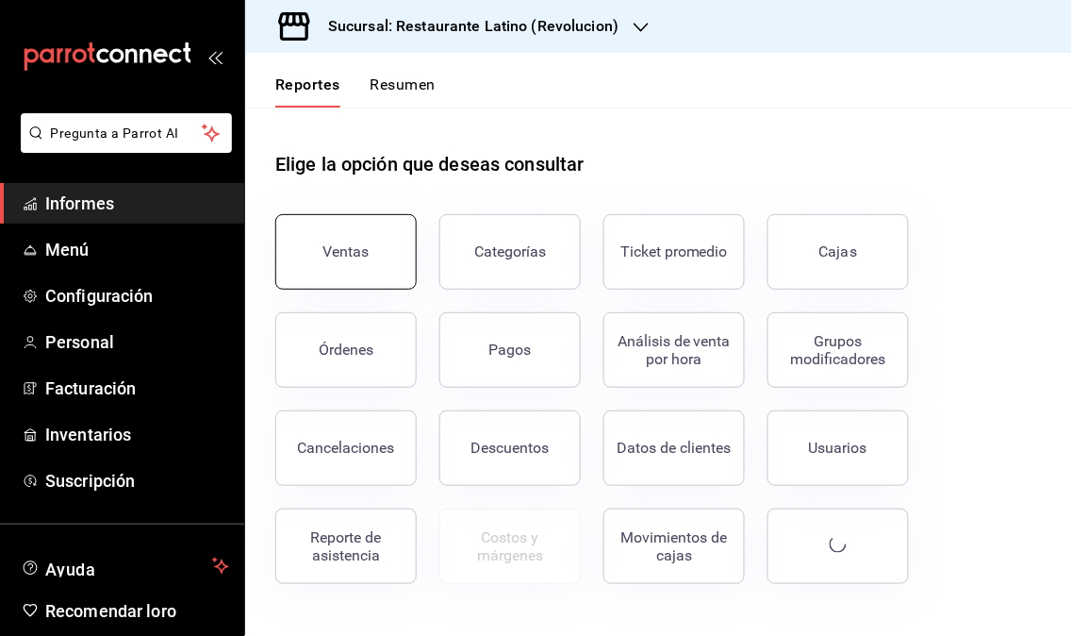
click at [298, 269] on button "Ventas" at bounding box center [345, 251] width 141 height 75
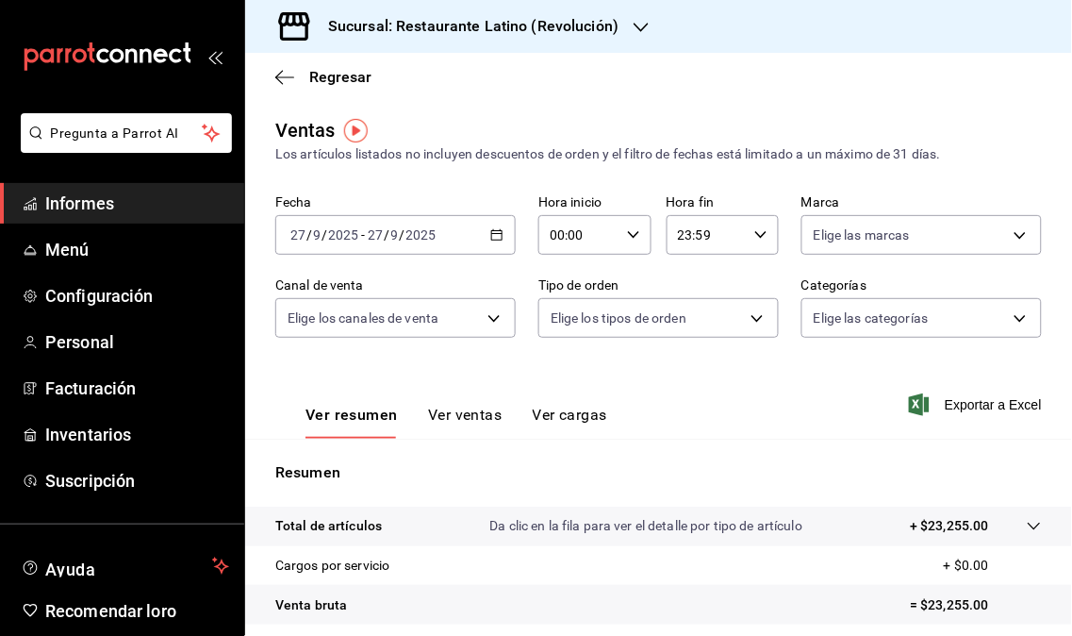
click at [606, 29] on font "Sucursal: Restaurante Latino (Revolución)" at bounding box center [473, 26] width 291 height 18
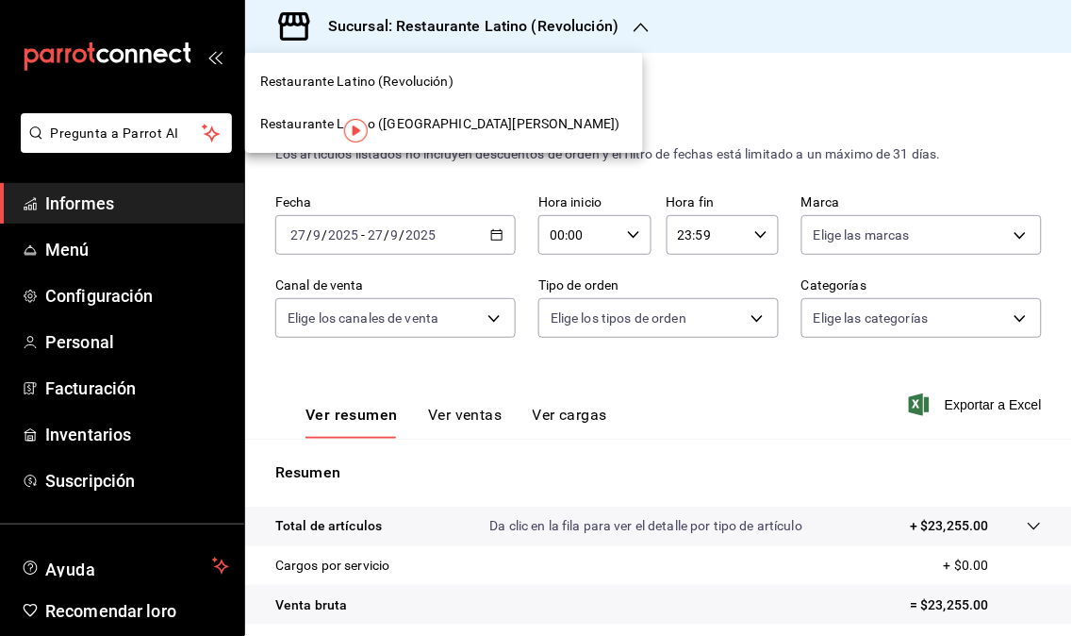
click at [457, 125] on font "Restaurante Latino ([GEOGRAPHIC_DATA][PERSON_NAME])" at bounding box center [440, 123] width 360 height 15
